Goal: Navigation & Orientation: Find specific page/section

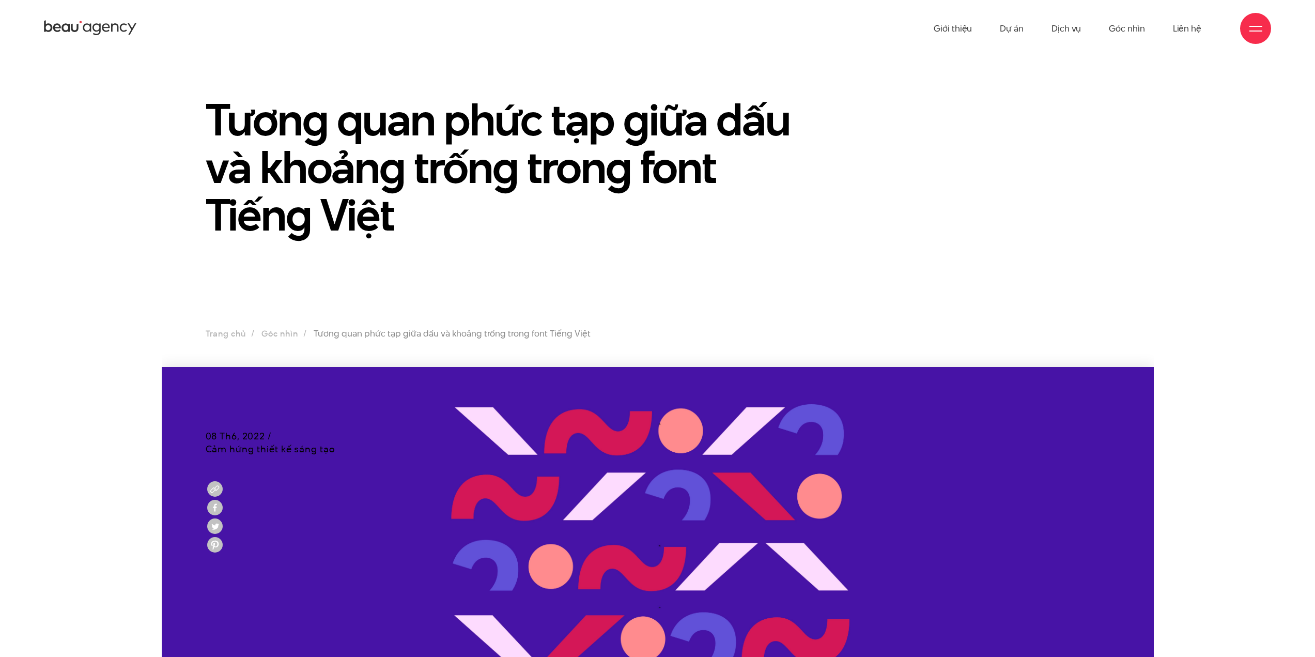
click at [55, 28] on icon at bounding box center [57, 28] width 8 height 9
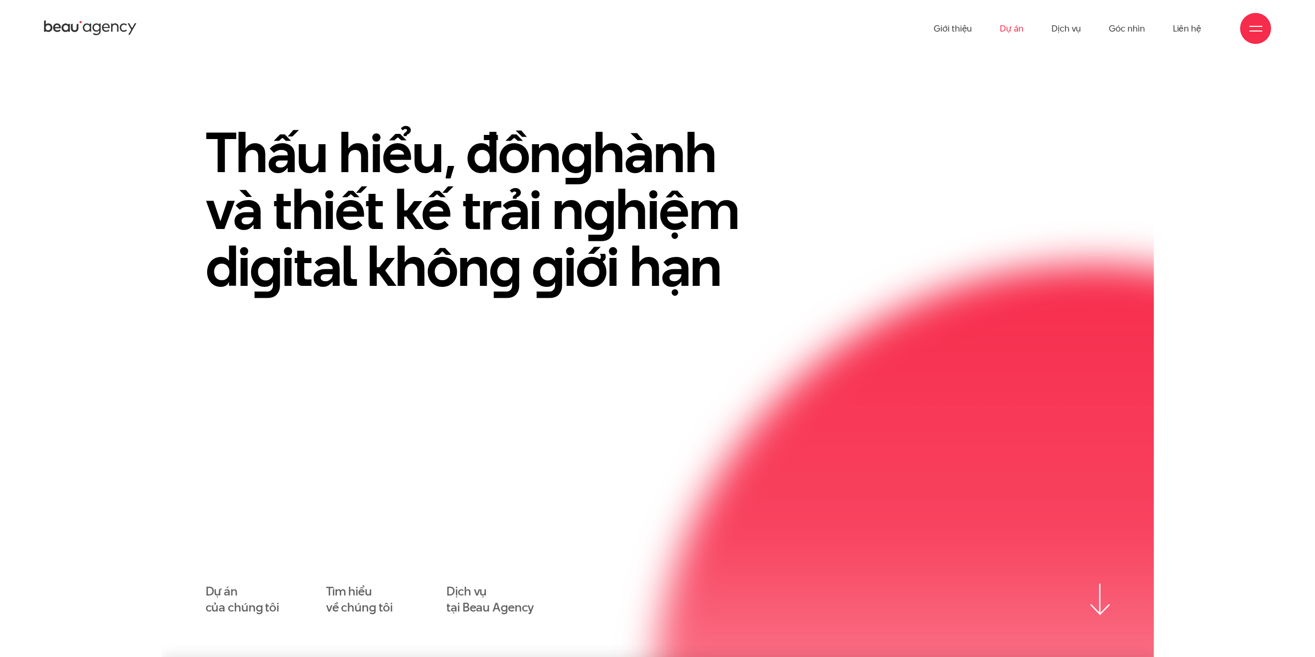
click at [1013, 21] on link "Dự án" at bounding box center [1012, 28] width 24 height 57
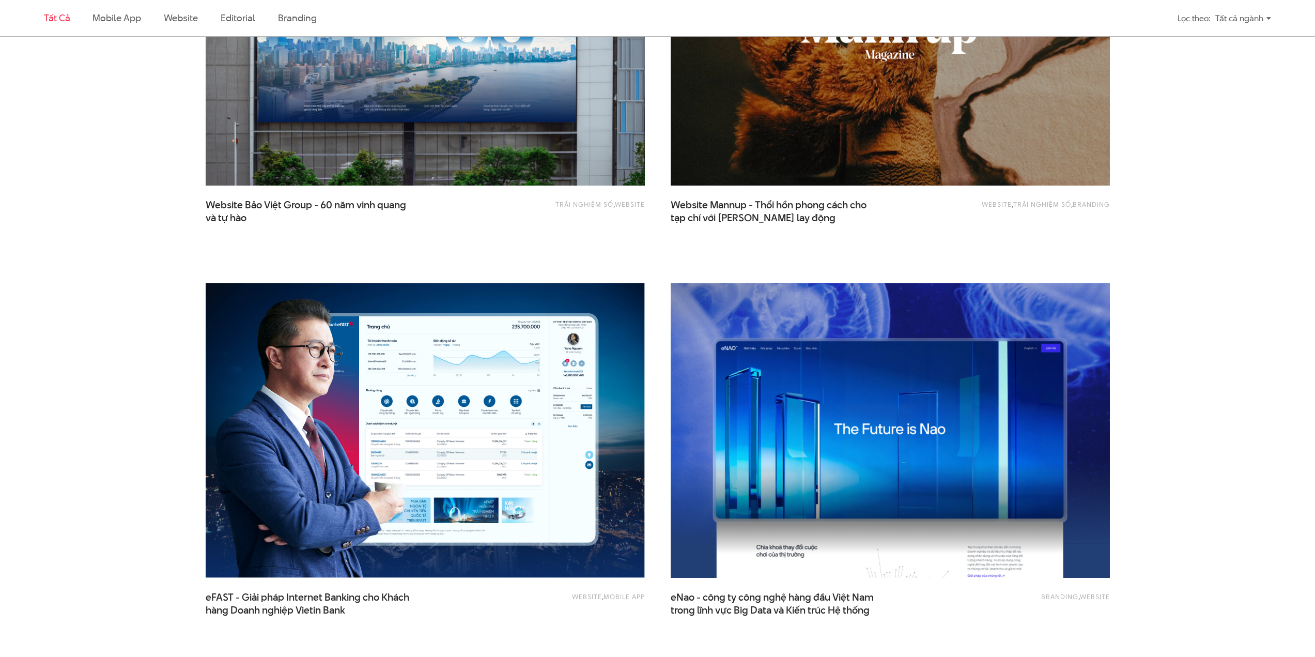
scroll to position [1551, 0]
